Goal: Task Accomplishment & Management: Complete application form

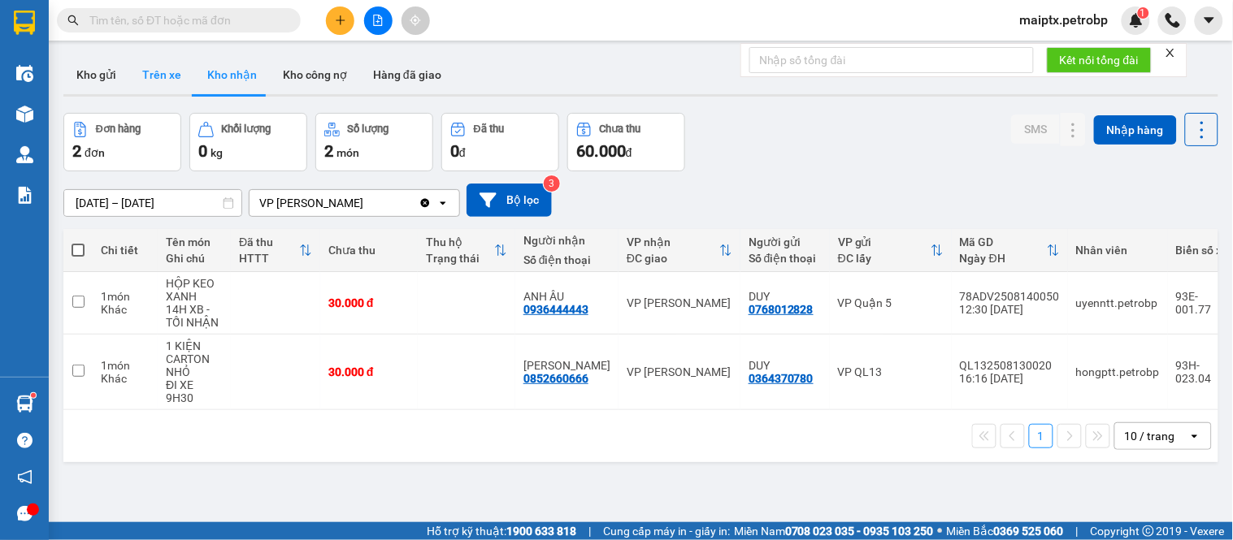
click at [151, 71] on button "Trên xe" at bounding box center [161, 74] width 65 height 39
type input "[DATE] – [DATE]"
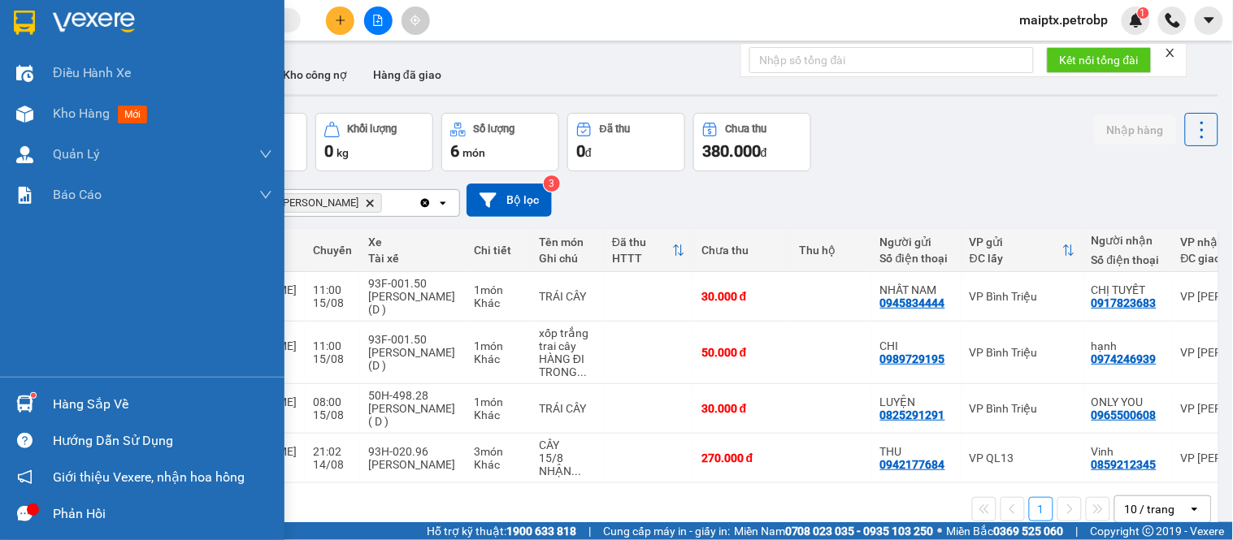
click at [28, 409] on img at bounding box center [24, 404] width 17 height 17
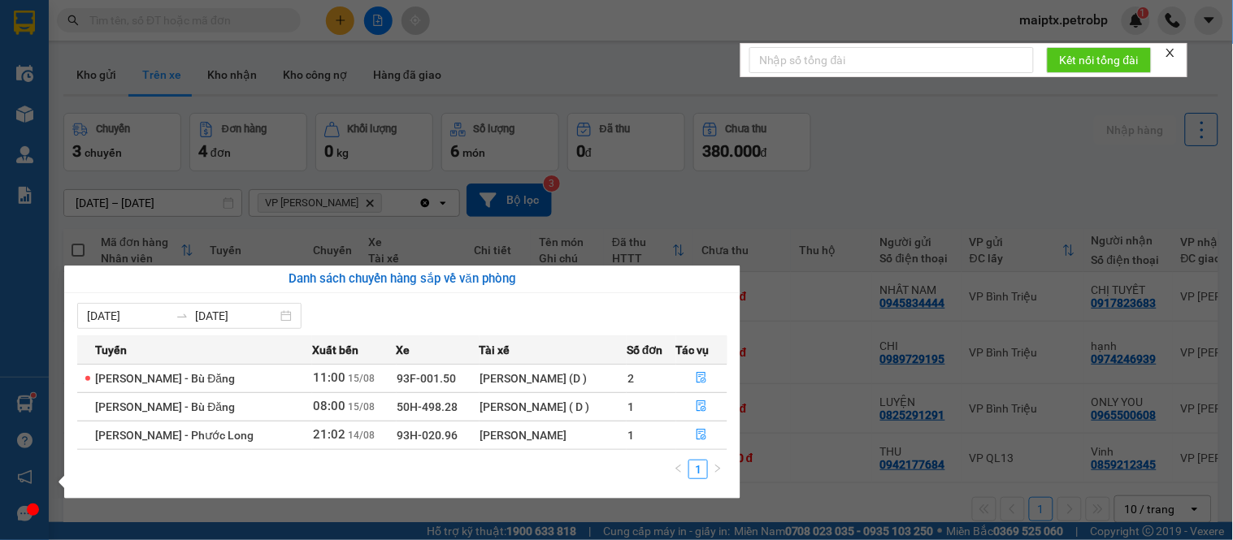
click at [920, 134] on section "Kết quả tìm kiếm ( 0 ) Bộ lọc No Data maiptx.petrobp 1 Điều hành xe Kho hàng mớ…" at bounding box center [616, 270] width 1233 height 540
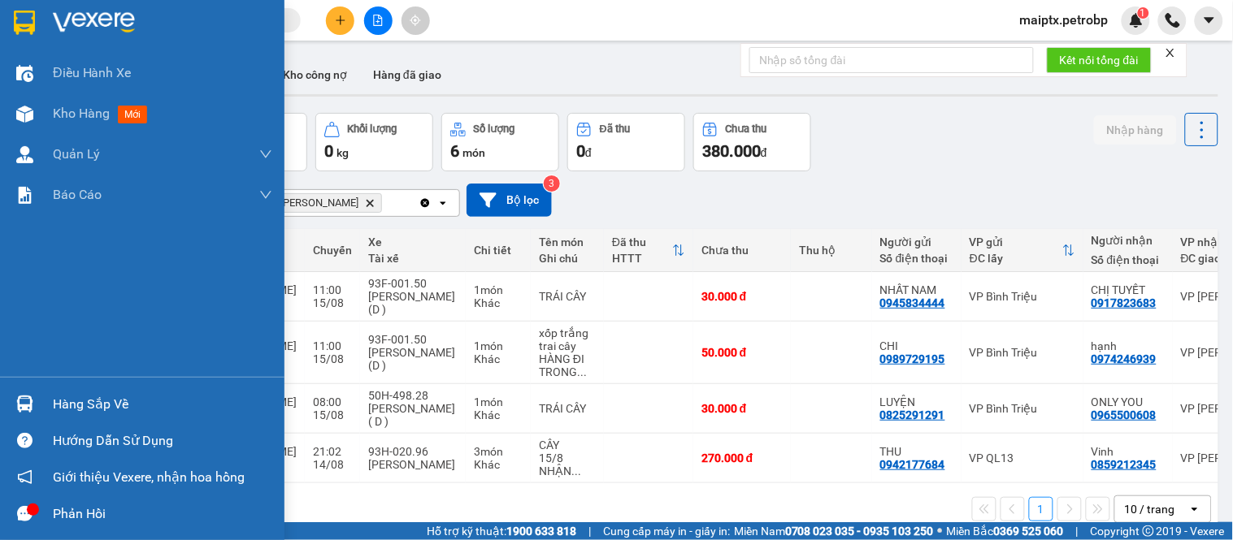
click at [41, 401] on div "Hàng sắp về" at bounding box center [142, 404] width 284 height 37
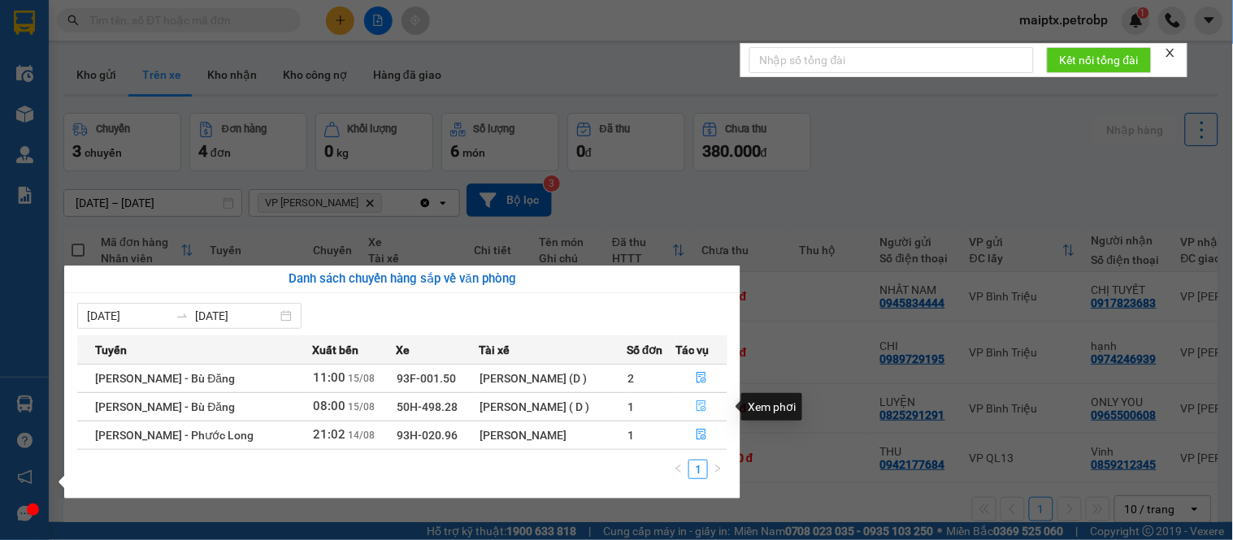
click at [695, 413] on span "file-done" at bounding box center [700, 407] width 11 height 13
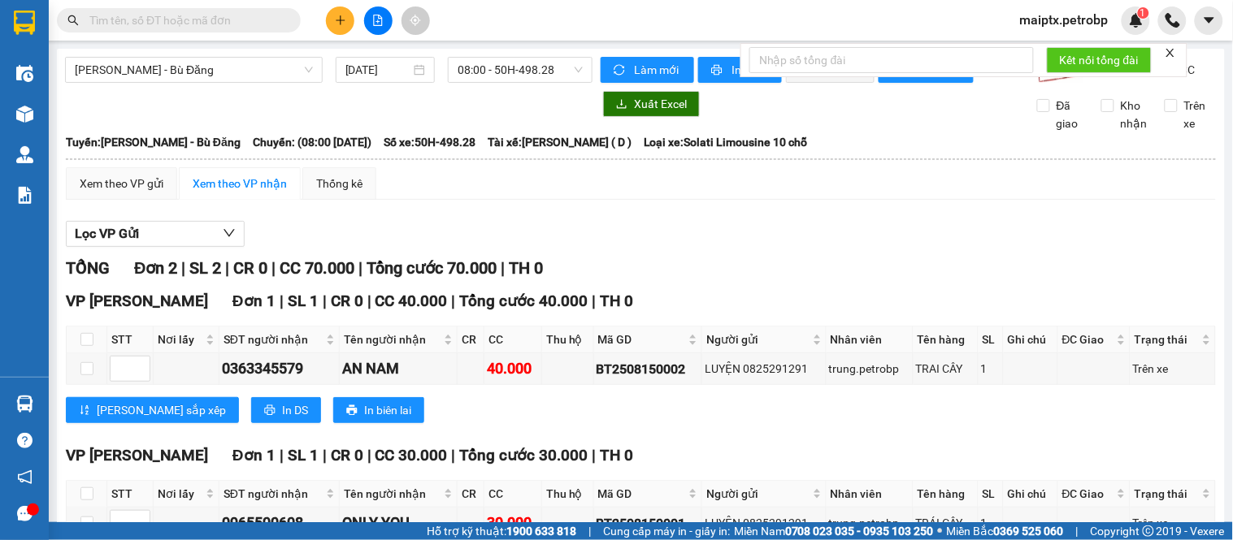
scroll to position [115, 0]
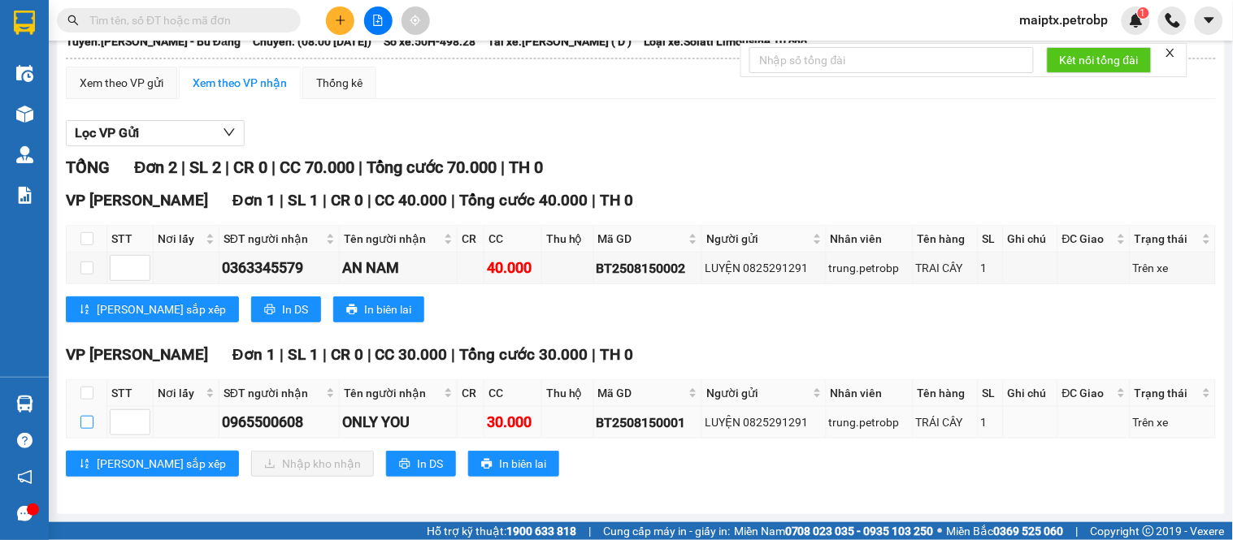
click at [81, 427] on input "checkbox" at bounding box center [86, 422] width 13 height 13
checkbox input "true"
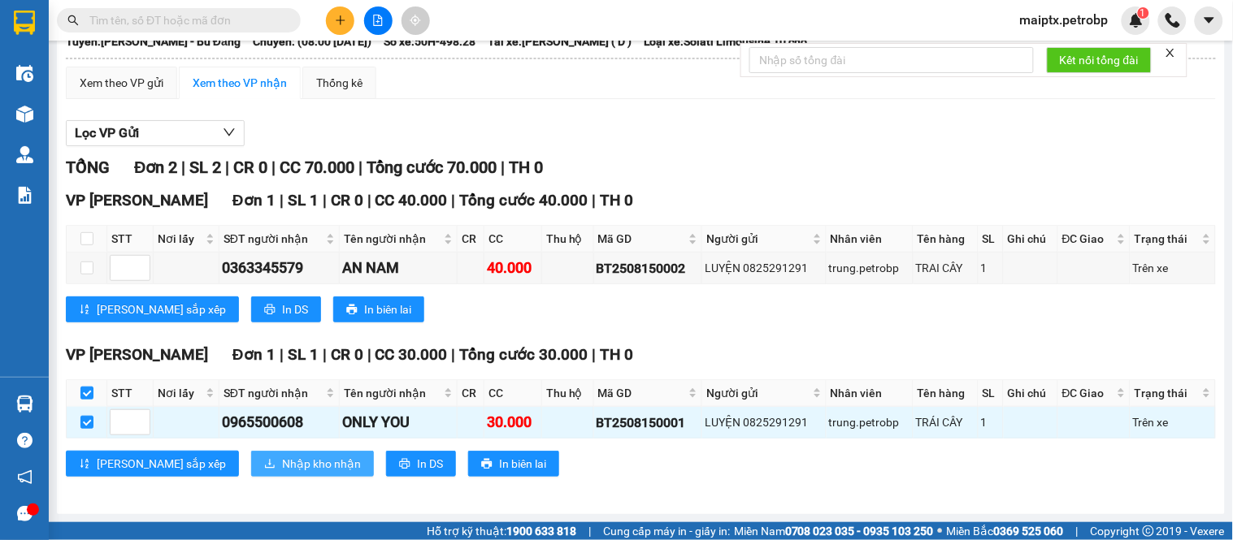
click at [282, 472] on span "Nhập kho nhận" at bounding box center [321, 464] width 79 height 18
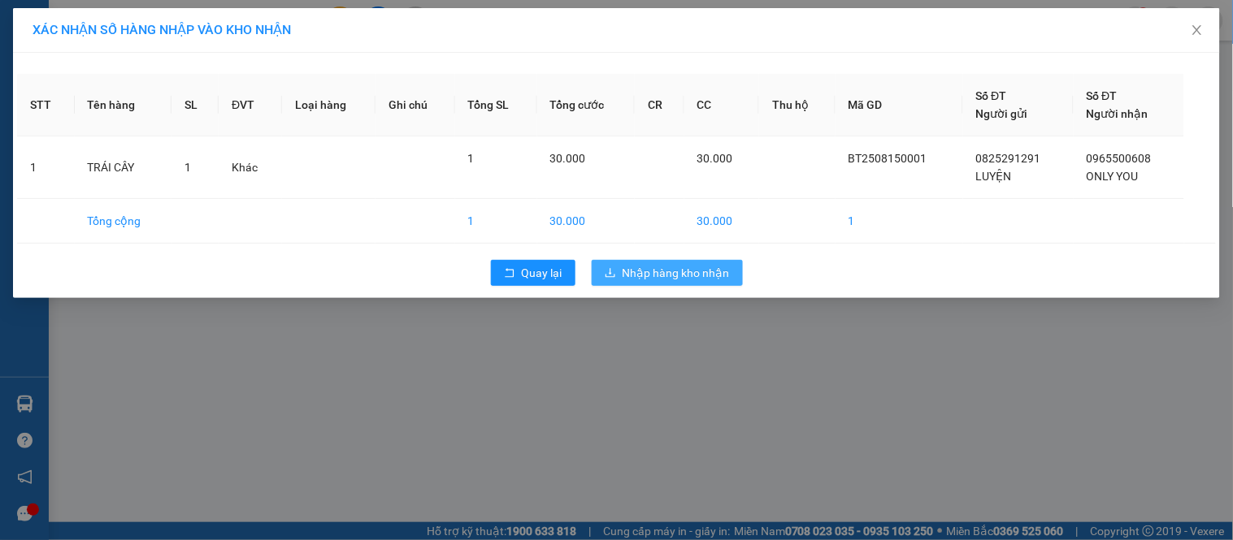
click at [679, 271] on span "Nhập hàng kho nhận" at bounding box center [675, 273] width 107 height 18
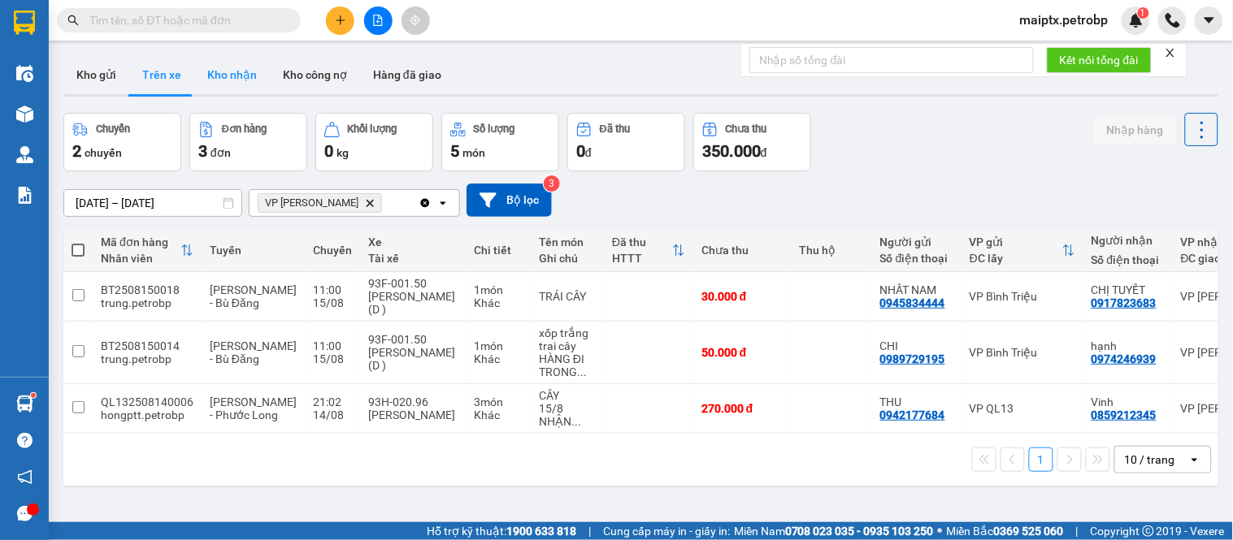
click at [222, 66] on button "Kho nhận" at bounding box center [232, 74] width 76 height 39
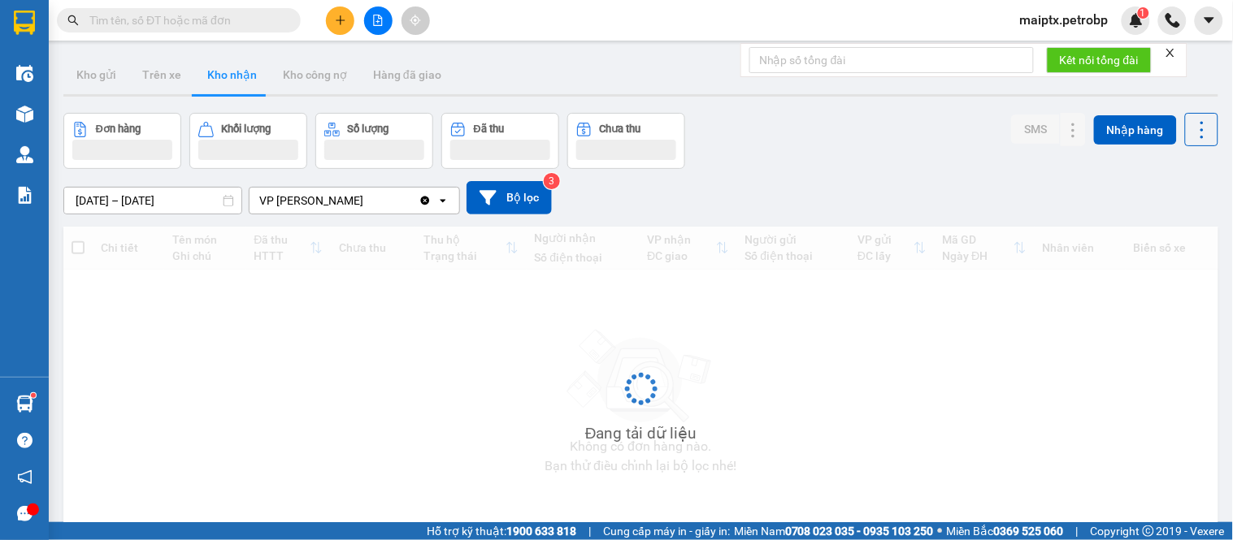
type input "[DATE] – [DATE]"
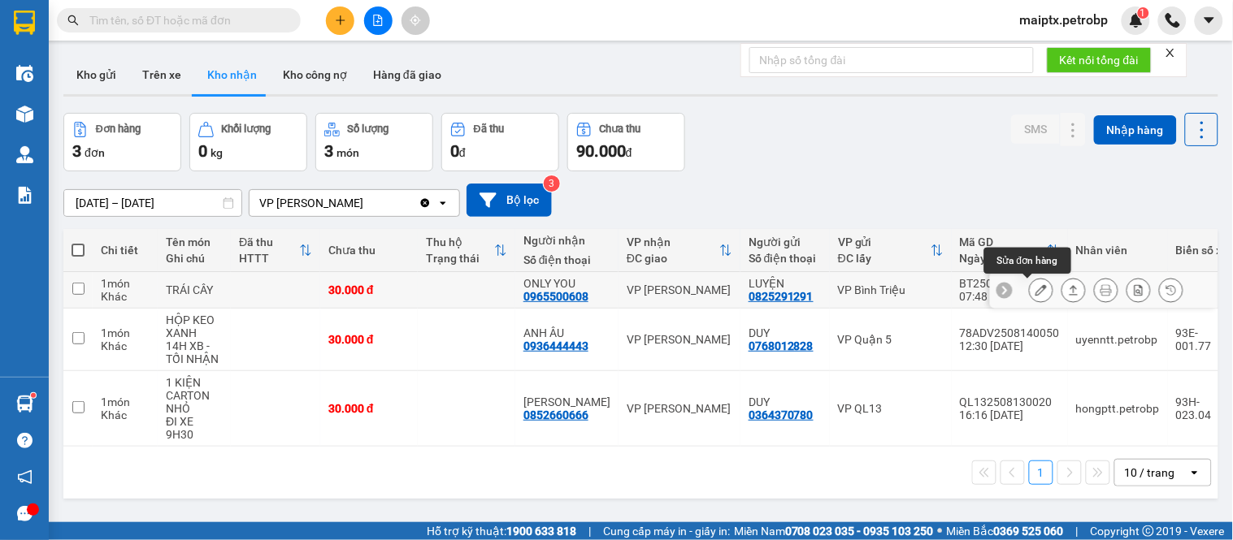
click at [1035, 291] on icon at bounding box center [1040, 289] width 11 height 11
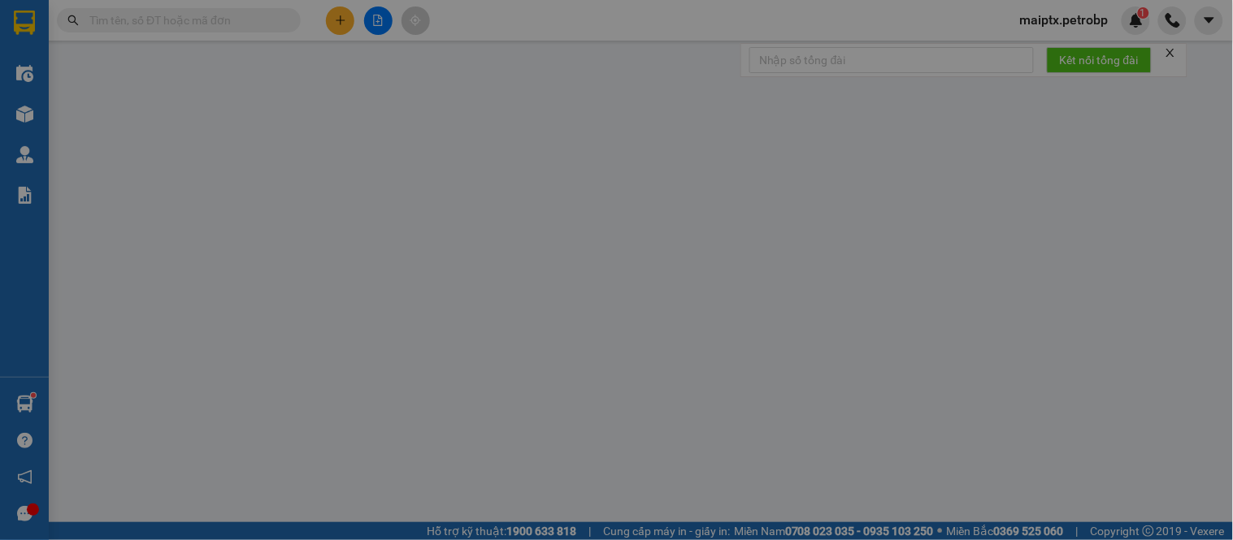
type input "0825291291"
type input "LUYỆN"
type input "0965500608"
type input "ONLY YOU"
type input "30.000"
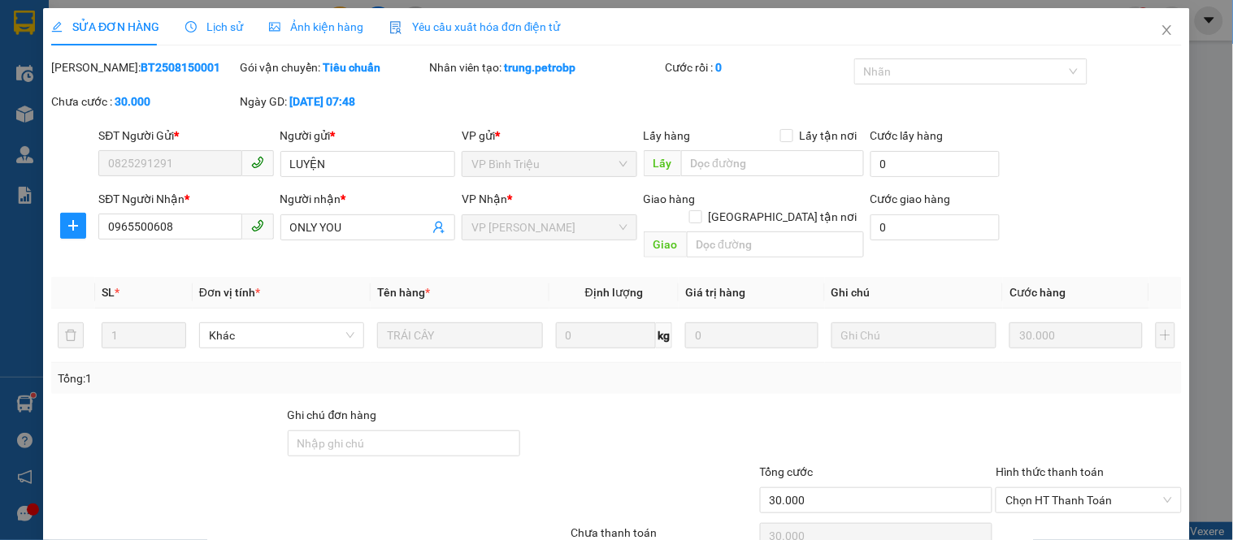
click at [157, 71] on b "BT2508150001" at bounding box center [181, 67] width 80 height 13
copy b "BT2508150001"
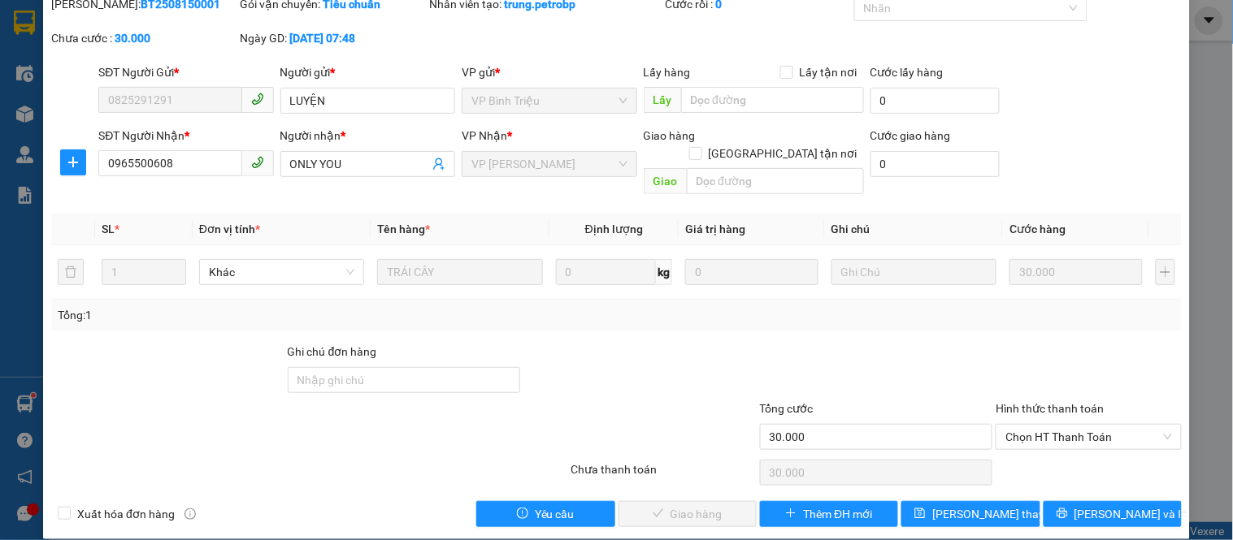
click at [1064, 431] on div "Hình thức thanh toán Chọn HT Thanh Toán" at bounding box center [1087, 428] width 185 height 57
click at [1042, 425] on span "Chọn HT Thanh Toán" at bounding box center [1088, 437] width 166 height 24
click at [1041, 452] on div "Tại văn phòng" at bounding box center [1078, 452] width 164 height 18
type input "0"
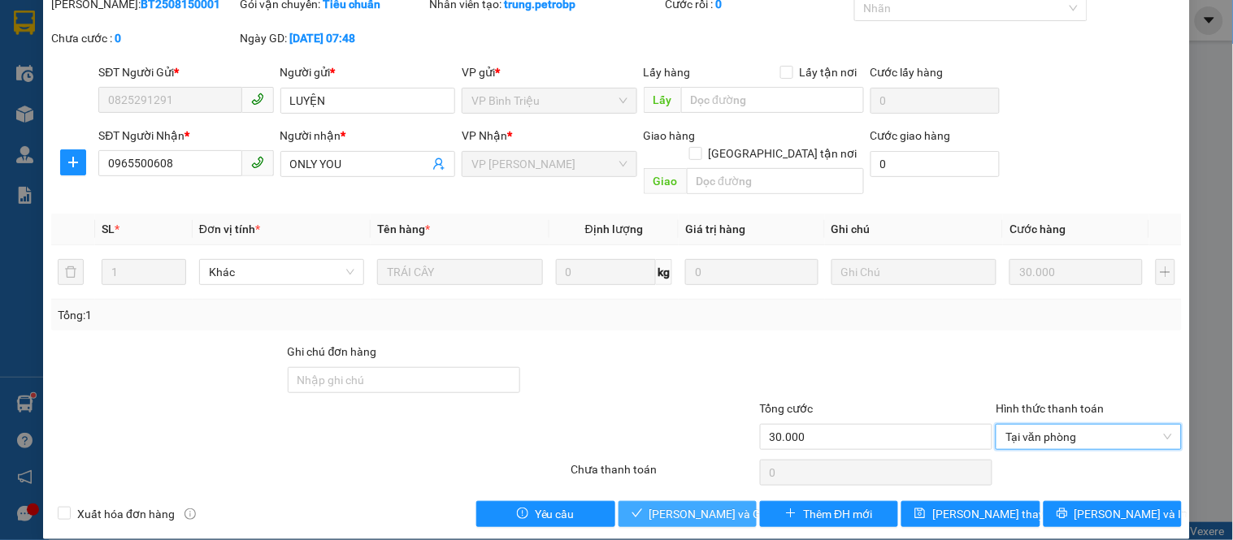
click at [702, 505] on span "[PERSON_NAME] và Giao hàng" at bounding box center [727, 514] width 156 height 18
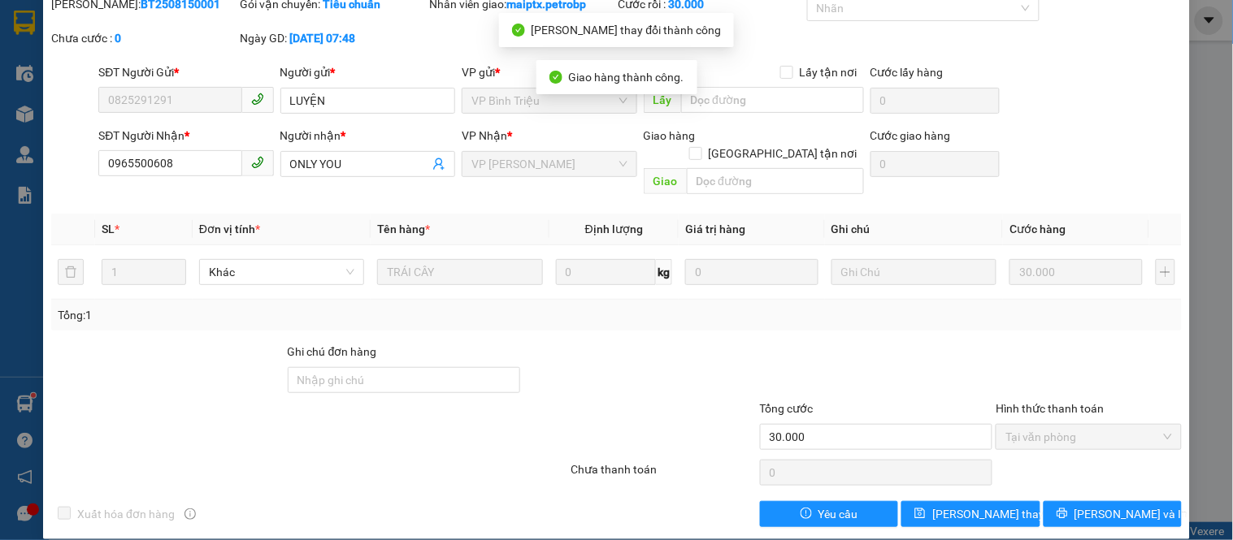
scroll to position [0, 0]
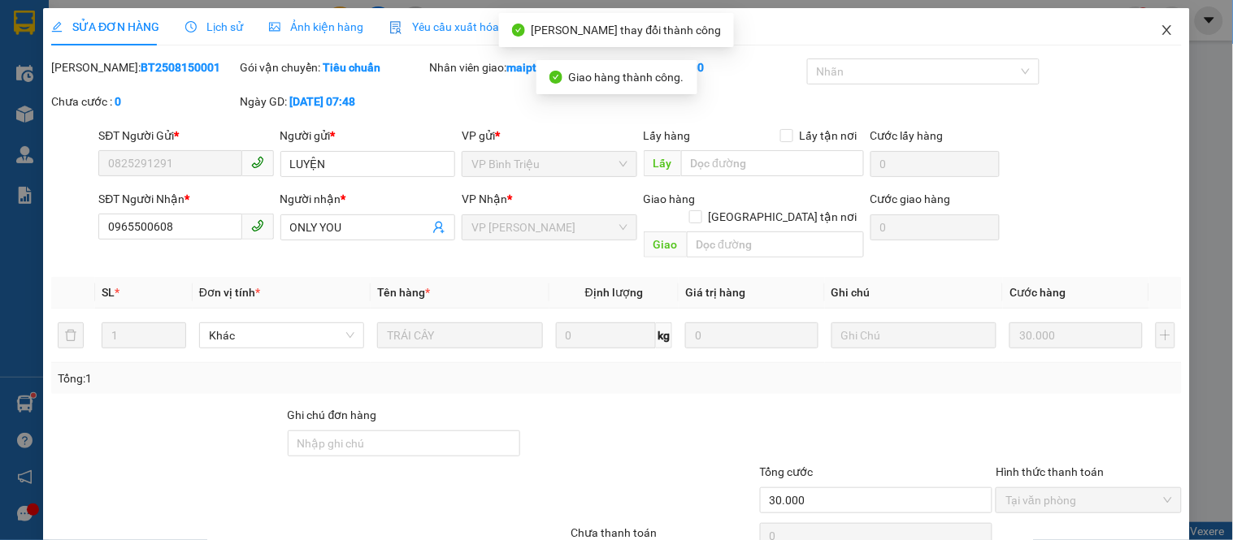
click at [1160, 28] on icon "close" at bounding box center [1166, 30] width 13 height 13
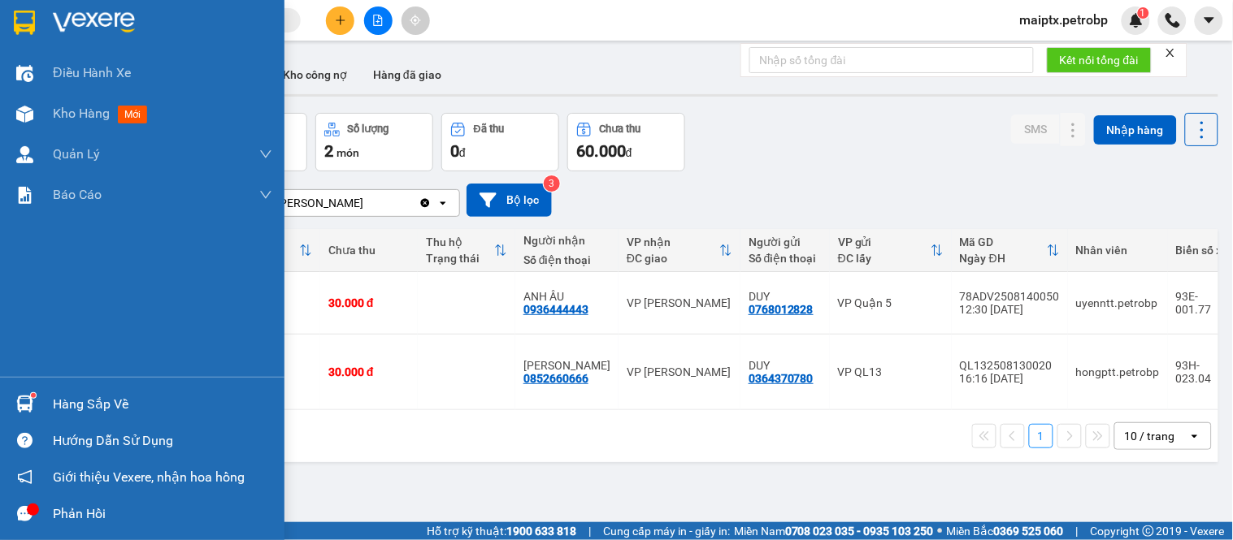
click at [27, 406] on img at bounding box center [24, 404] width 17 height 17
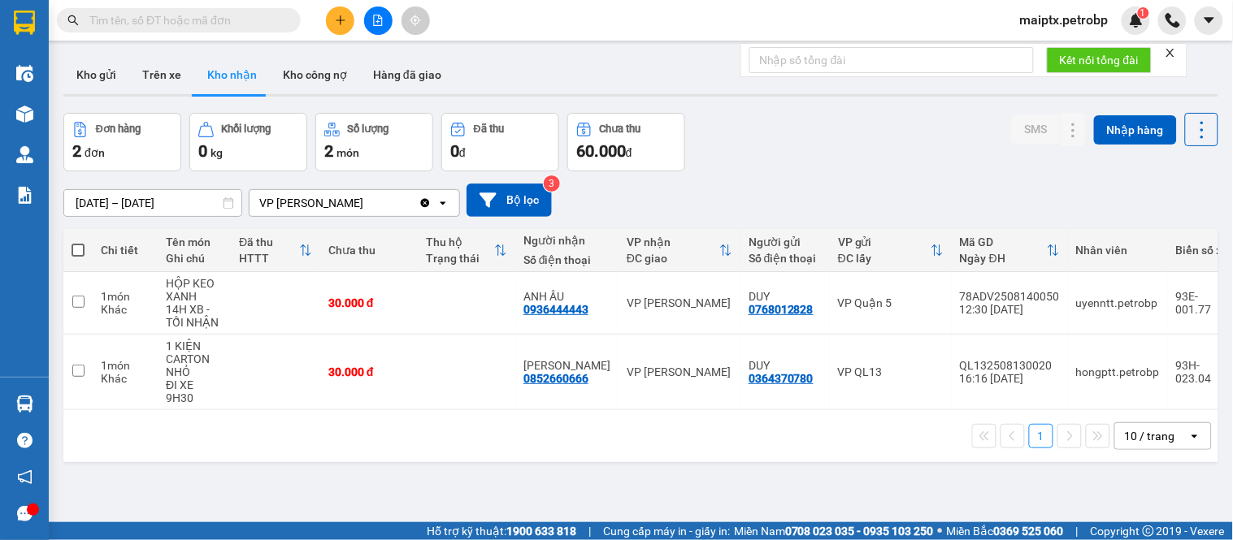
click at [846, 433] on section "Kết quả tìm kiếm ( 0 ) Bộ lọc No Data maiptx.petrobp 1 Điều hành xe Kho hàng mớ…" at bounding box center [616, 270] width 1233 height 540
click at [158, 79] on button "Trên xe" at bounding box center [161, 74] width 65 height 39
type input "[DATE] – [DATE]"
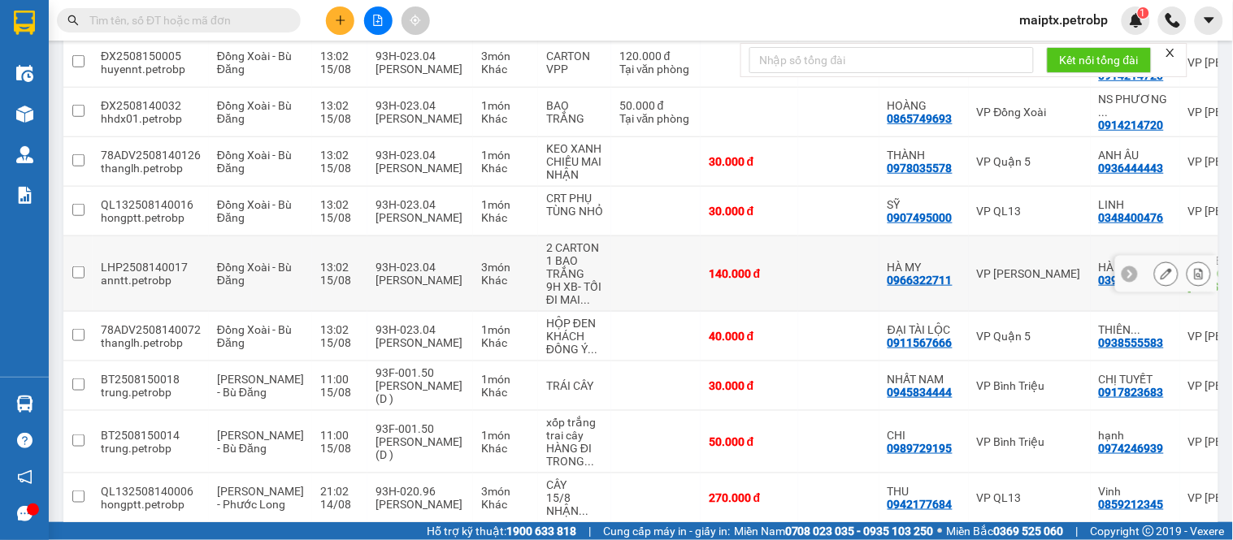
scroll to position [331, 0]
